Goal: Task Accomplishment & Management: Use online tool/utility

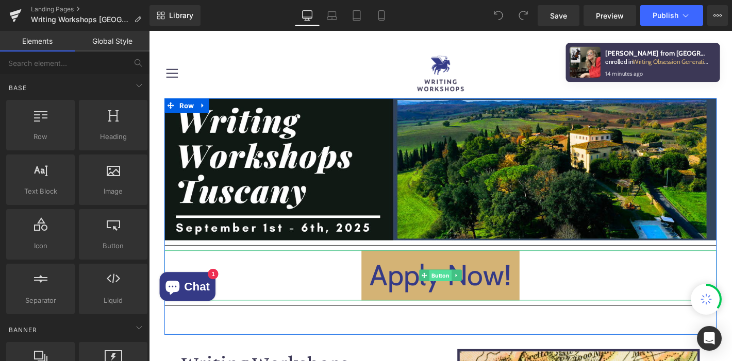
click at [460, 291] on span "Button" at bounding box center [461, 293] width 24 height 12
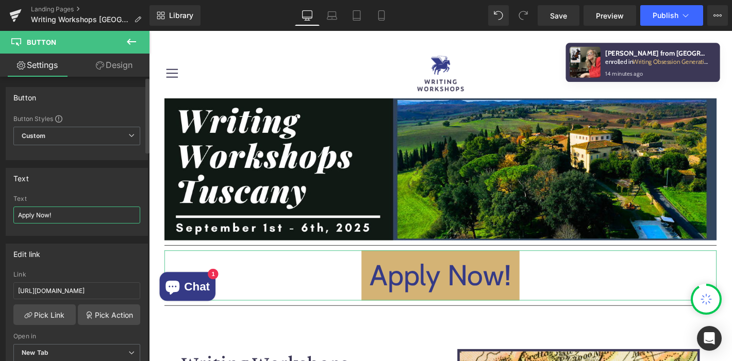
click at [74, 217] on input "Apply Now!" at bounding box center [76, 215] width 127 height 17
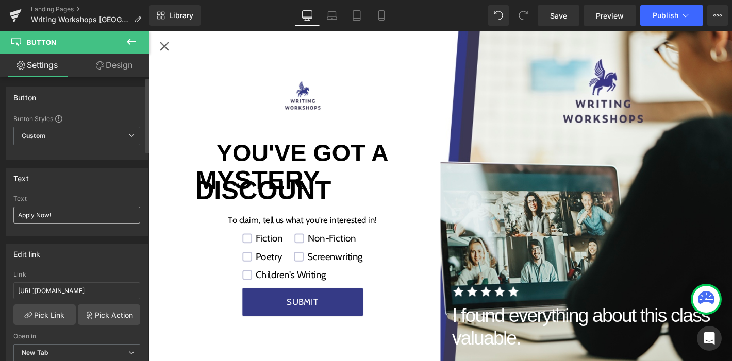
scroll to position [343, 0]
click at [166, 44] on div "Close popup" at bounding box center [165, 47] width 16 height 16
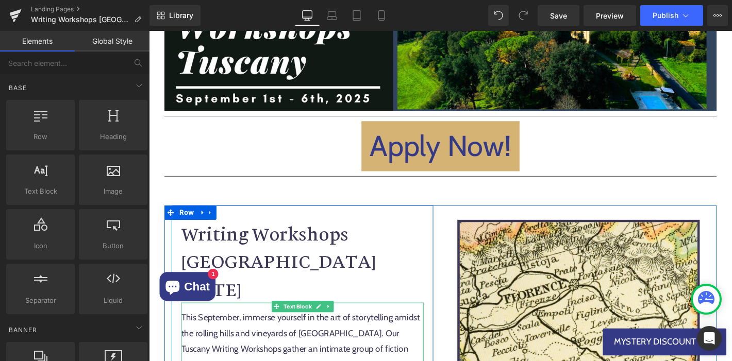
scroll to position [0, 0]
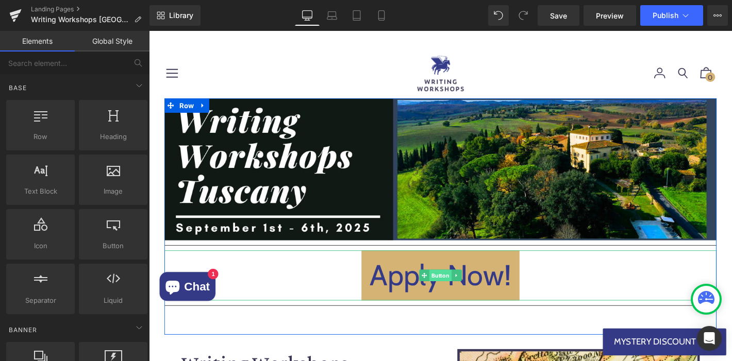
click at [461, 294] on span "Button" at bounding box center [461, 292] width 24 height 12
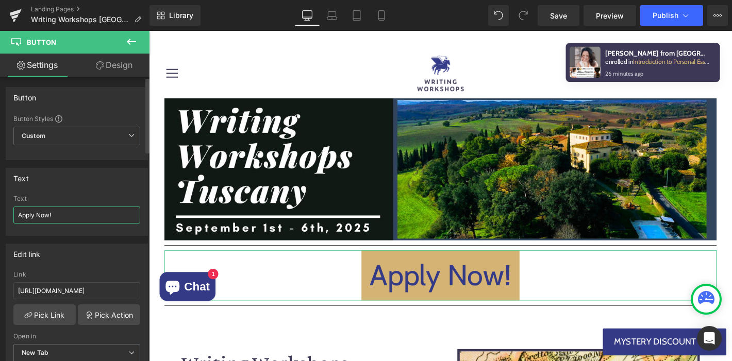
click at [76, 219] on input "Apply Now!" at bounding box center [76, 215] width 127 height 17
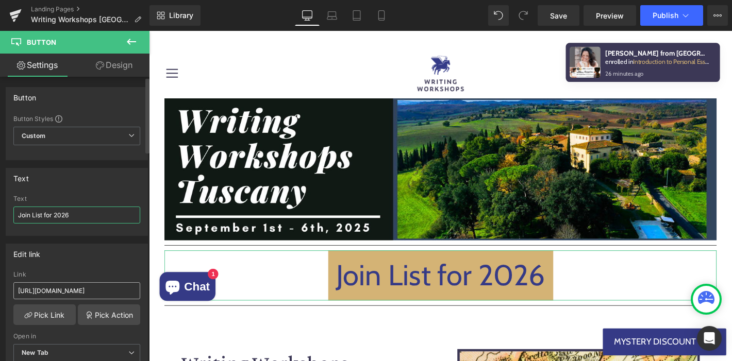
type input "Join List for 2026"
click at [62, 291] on input "[URL][DOMAIN_NAME]" at bounding box center [76, 290] width 127 height 17
paste input "<div class="globo-formbuilder" data-id="MTAzNzAy"></div>"
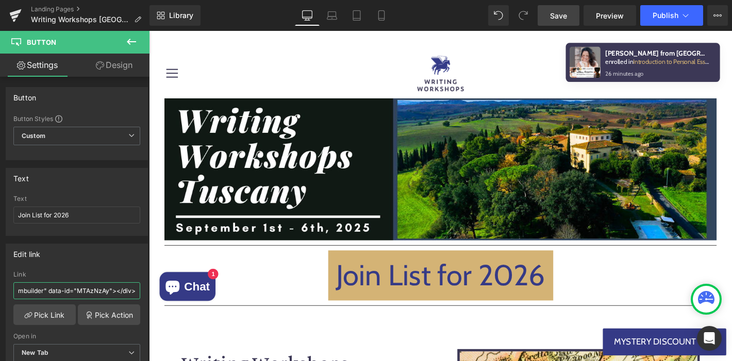
type input "<div class="globo-formbuilder" data-id="MTAzNzAy"></div>"
click at [550, 18] on link "Save" at bounding box center [558, 15] width 42 height 21
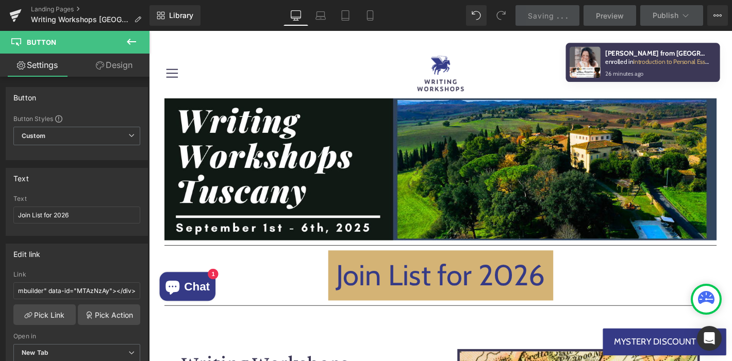
scroll to position [0, 0]
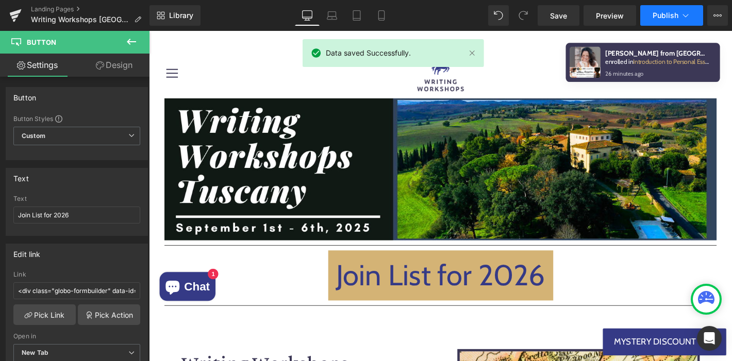
click at [686, 15] on icon at bounding box center [685, 15] width 10 height 10
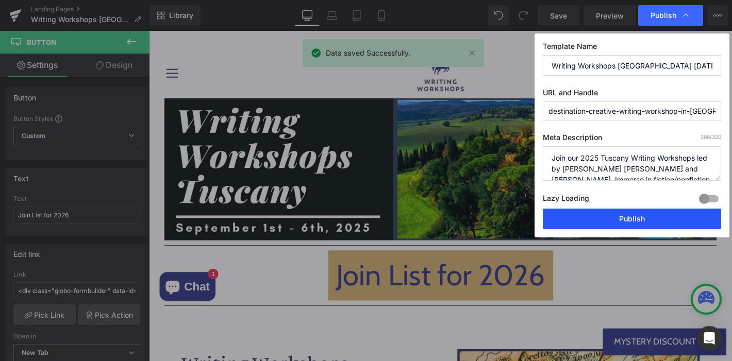
click at [565, 222] on button "Publish" at bounding box center [631, 219] width 178 height 21
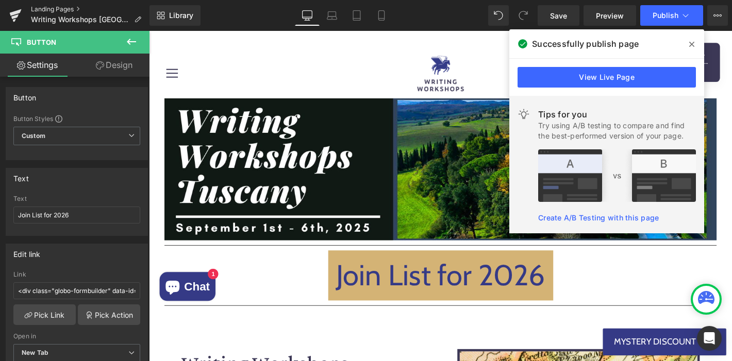
click at [41, 8] on link "Landing Pages" at bounding box center [90, 9] width 118 height 8
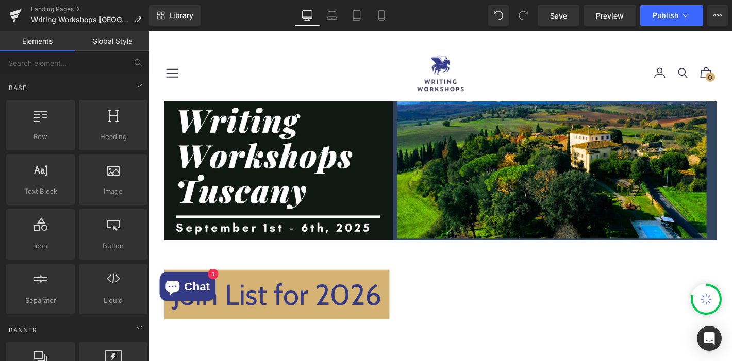
click at [149, 31] on span "Button" at bounding box center [149, 31] width 0 height 0
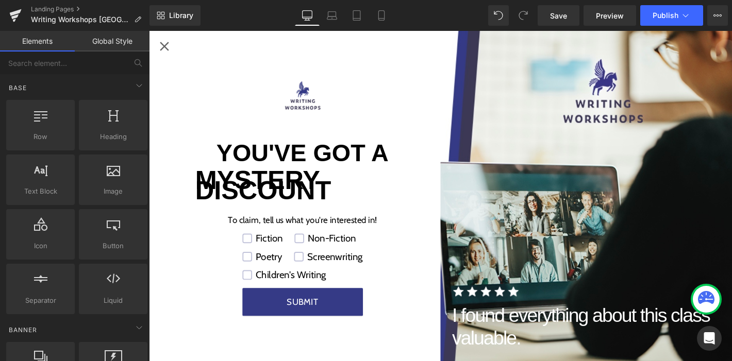
click at [165, 43] on div "Close popup" at bounding box center [165, 47] width 16 height 16
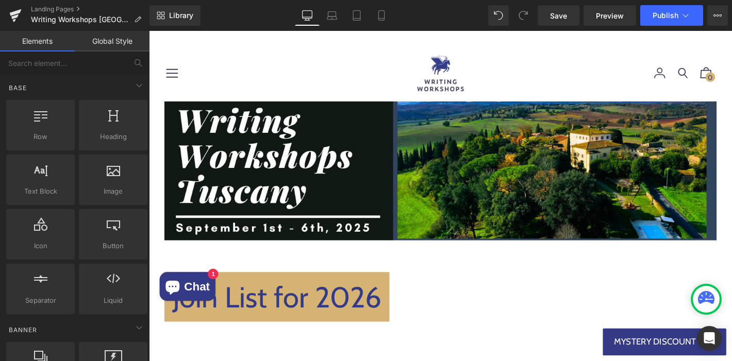
click at [149, 31] on span "Button" at bounding box center [149, 31] width 0 height 0
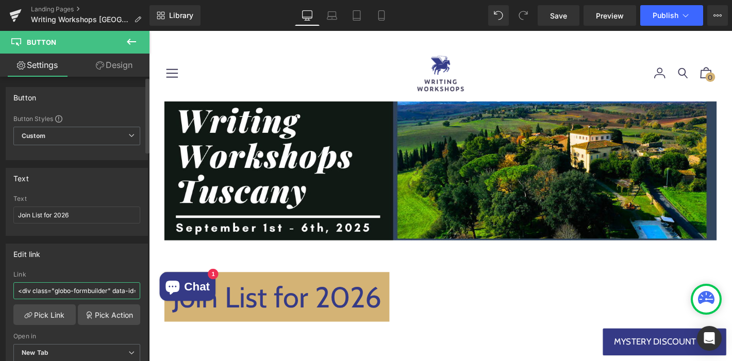
click at [81, 287] on input "<div class="globo-formbuilder" data-id="MTAzNzAy"></div>" at bounding box center [76, 290] width 127 height 17
paste input "https://writingworkshops.com/pages/tuscany-2026-notifications"
type input "https://writingworkshops.com/pages/tuscany-2026-notifications"
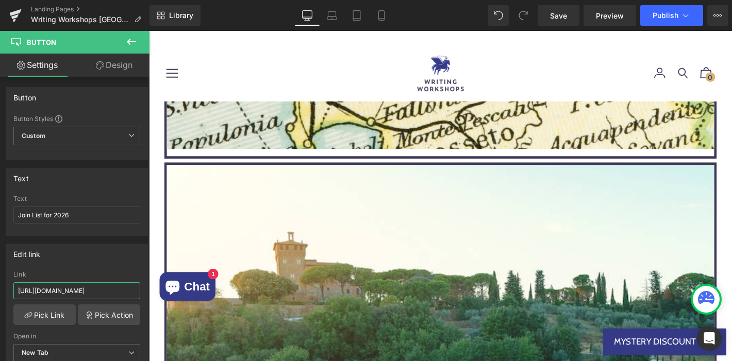
scroll to position [1215, 0]
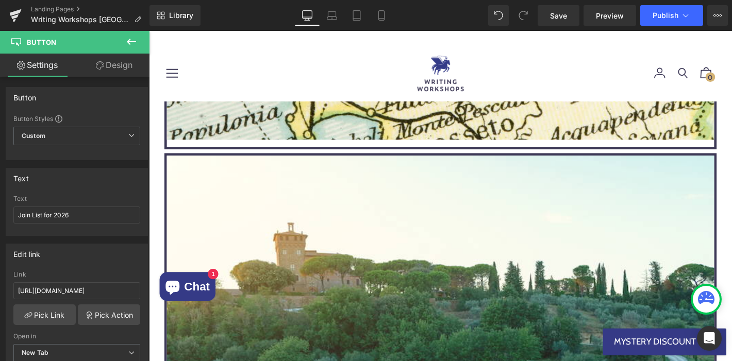
click at [149, 31] on span "Button" at bounding box center [149, 31] width 0 height 0
click at [90, 212] on input "Apply Now!" at bounding box center [76, 215] width 127 height 17
type input "Join List for 2026"
click at [83, 287] on input "[URL][DOMAIN_NAME]" at bounding box center [76, 290] width 127 height 17
click at [85, 292] on input "[URL][DOMAIN_NAME]" at bounding box center [76, 290] width 127 height 17
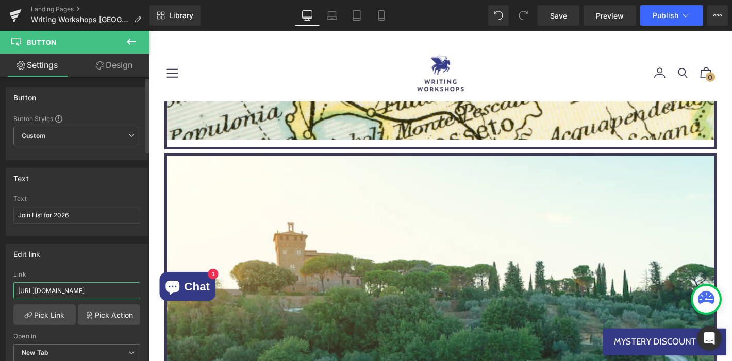
paste input "com/pages/tuscany-2026-notifications"
type input "https://writingworkshops.com/pages/tuscany-2026-notifications"
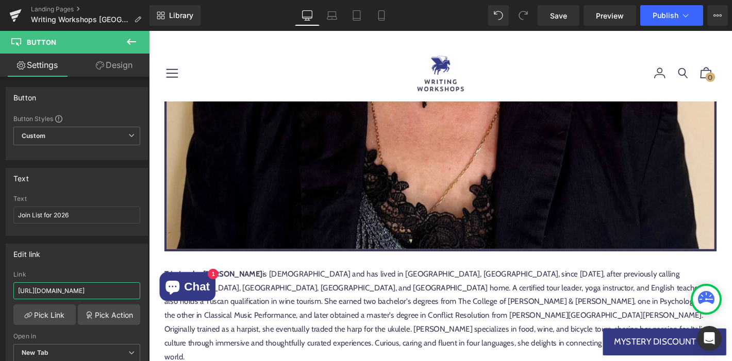
scroll to position [4831, 0]
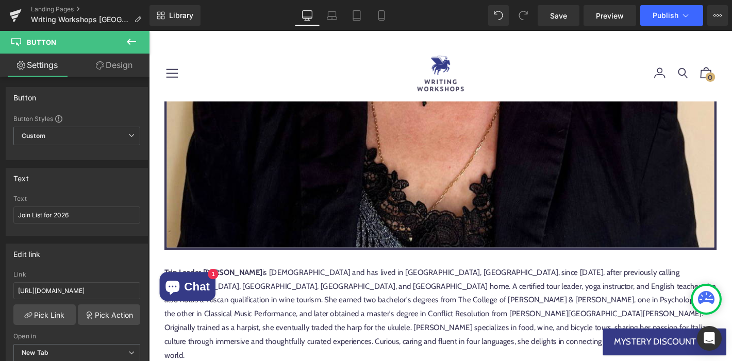
click at [149, 31] on span "Button" at bounding box center [149, 31] width 0 height 0
click at [108, 216] on input "Apply Now!" at bounding box center [76, 215] width 127 height 17
type input "Join List for 2026"
click at [89, 288] on input "[URL][DOMAIN_NAME]" at bounding box center [76, 290] width 127 height 17
paste input "com/pages/tuscany-2026-notifications"
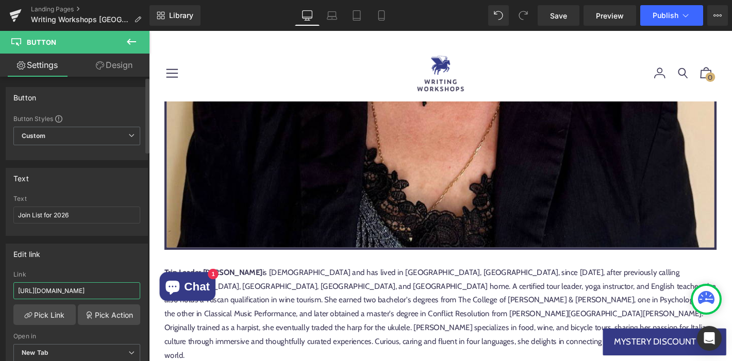
scroll to position [0, 76]
type input "https://writingworkshops.com/pages/tuscany-2026-notifications"
click at [556, 16] on span "Save" at bounding box center [558, 15] width 17 height 11
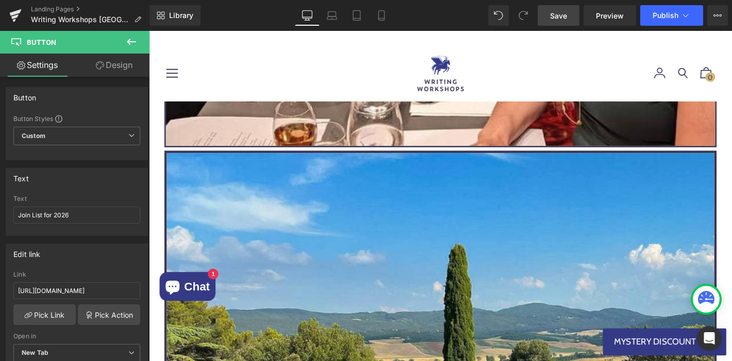
scroll to position [9489, 0]
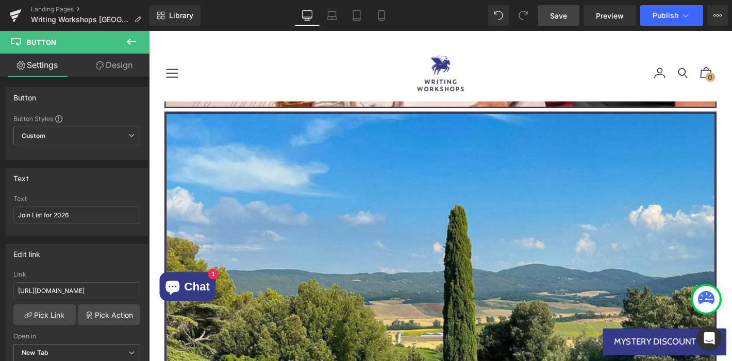
click at [149, 31] on span "Button" at bounding box center [149, 31] width 0 height 0
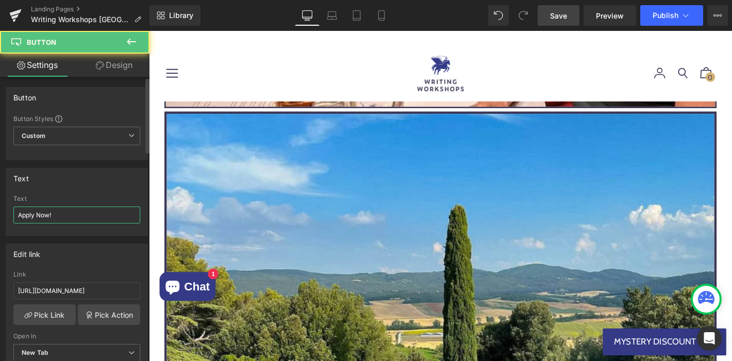
click at [93, 218] on input "Apply Now!" at bounding box center [76, 215] width 127 height 17
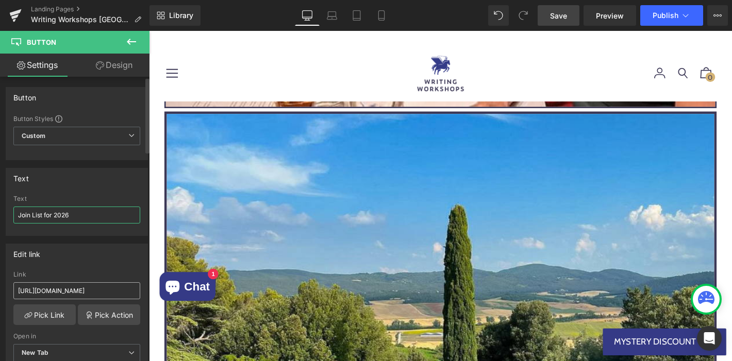
type input "Join List for 2026"
click at [87, 290] on input "[URL][DOMAIN_NAME]" at bounding box center [76, 290] width 127 height 17
paste input "com/pages/tuscany-2026-notifications"
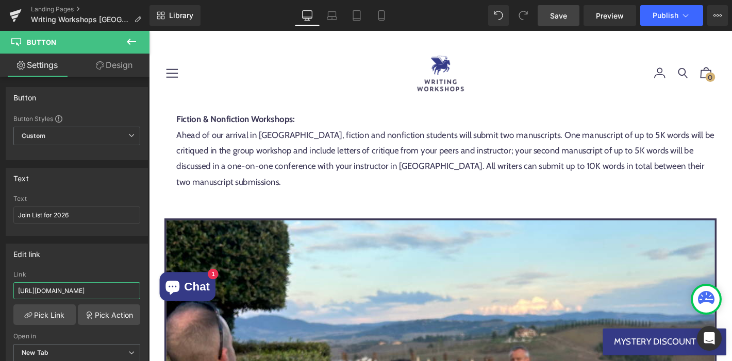
scroll to position [10924, 0]
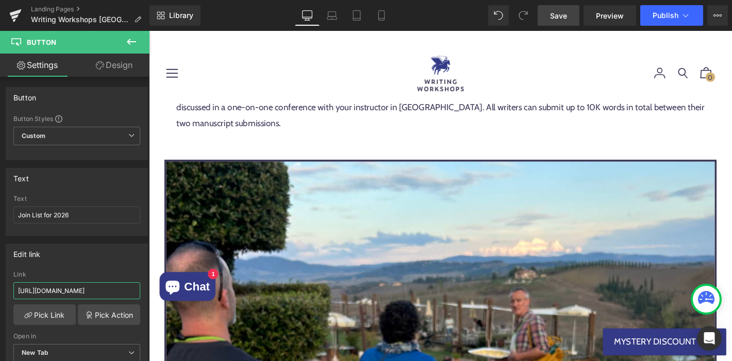
type input "https://writingworkshops.com/pages/tuscany-2026-notifications"
click at [554, 18] on span "Save" at bounding box center [558, 15] width 17 height 11
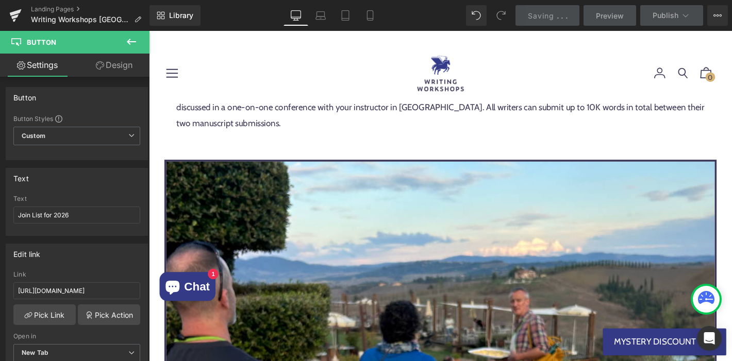
scroll to position [0, 0]
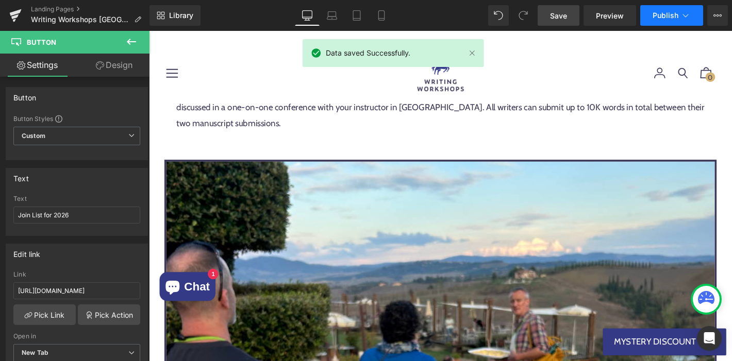
click at [683, 15] on icon at bounding box center [686, 15] width 6 height 3
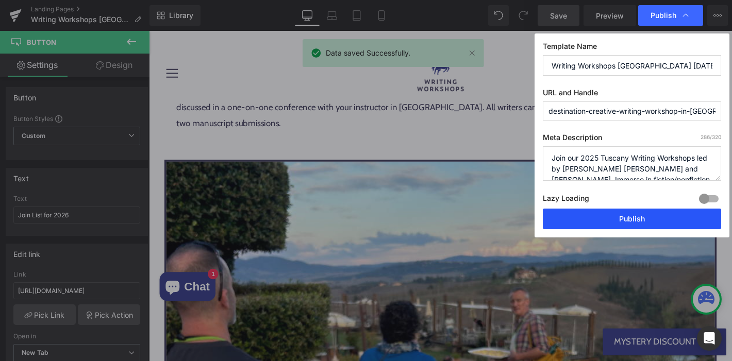
click at [638, 213] on button "Publish" at bounding box center [631, 219] width 178 height 21
